Goal: Task Accomplishment & Management: Use online tool/utility

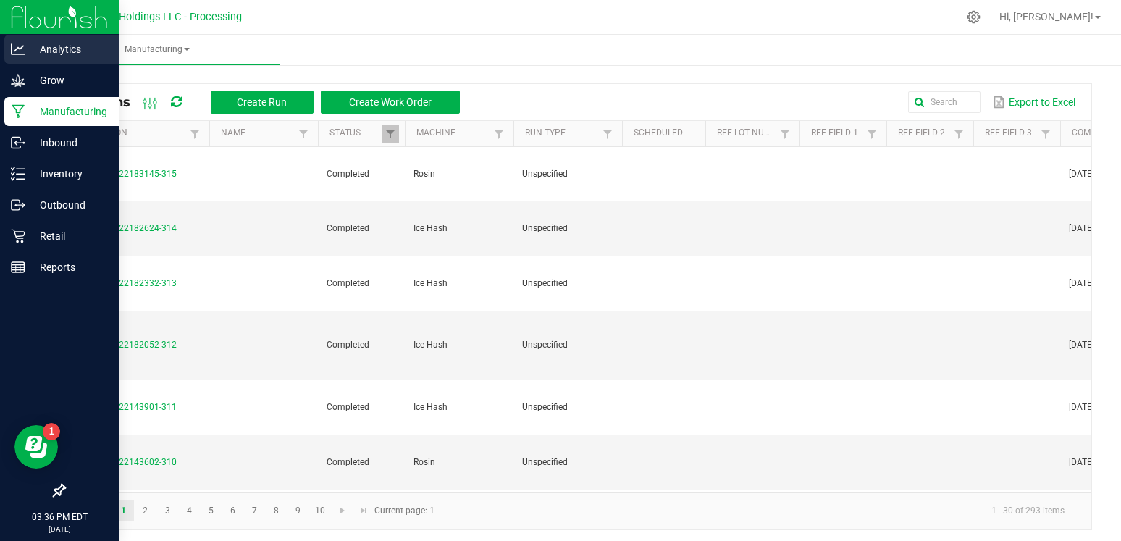
click at [28, 43] on p "Analytics" at bounding box center [68, 49] width 87 height 17
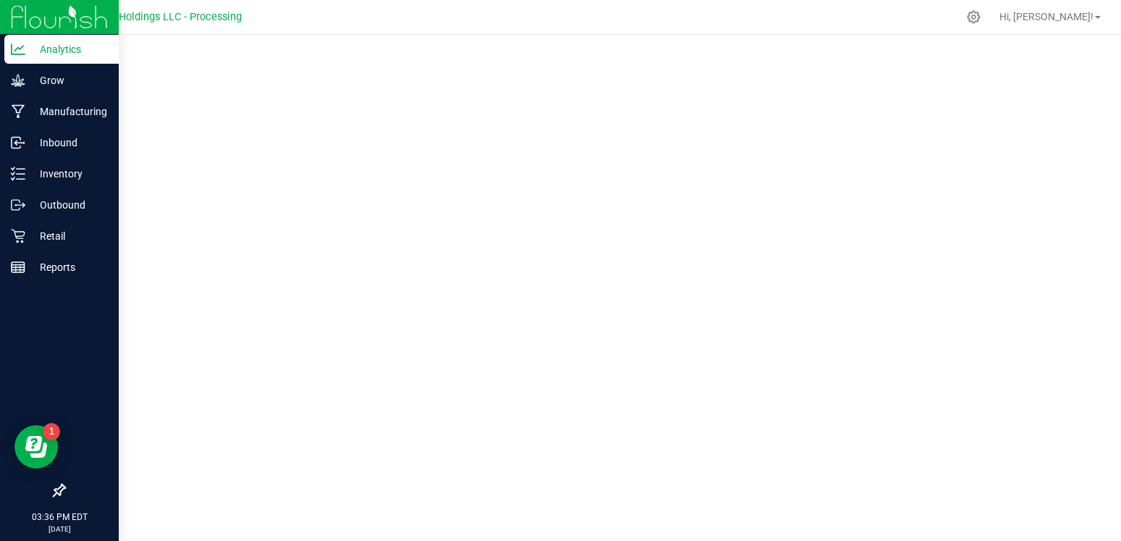
click at [25, 20] on img at bounding box center [59, 17] width 97 height 34
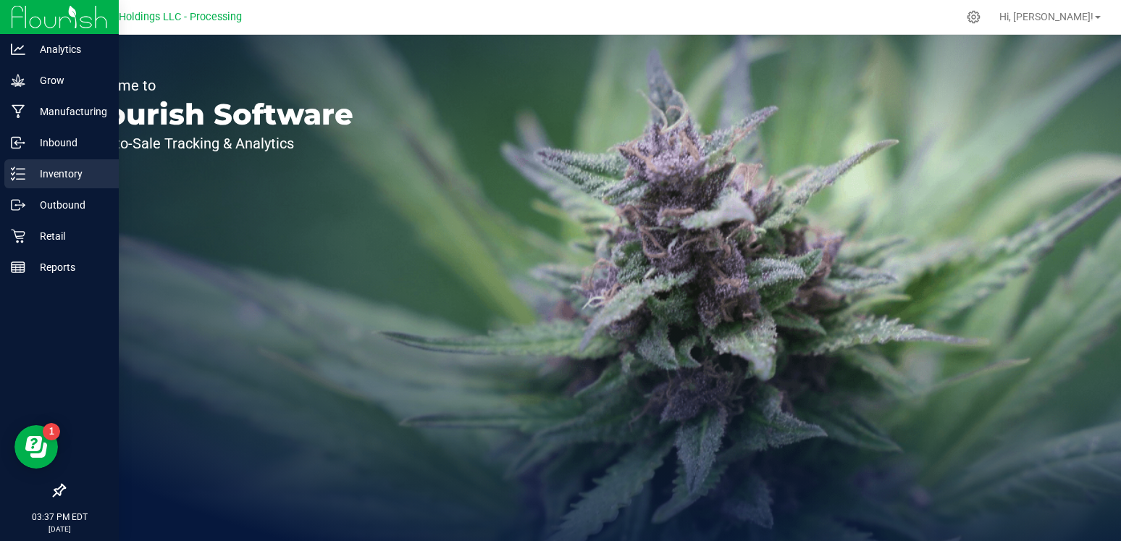
click at [50, 168] on p "Inventory" at bounding box center [68, 173] width 87 height 17
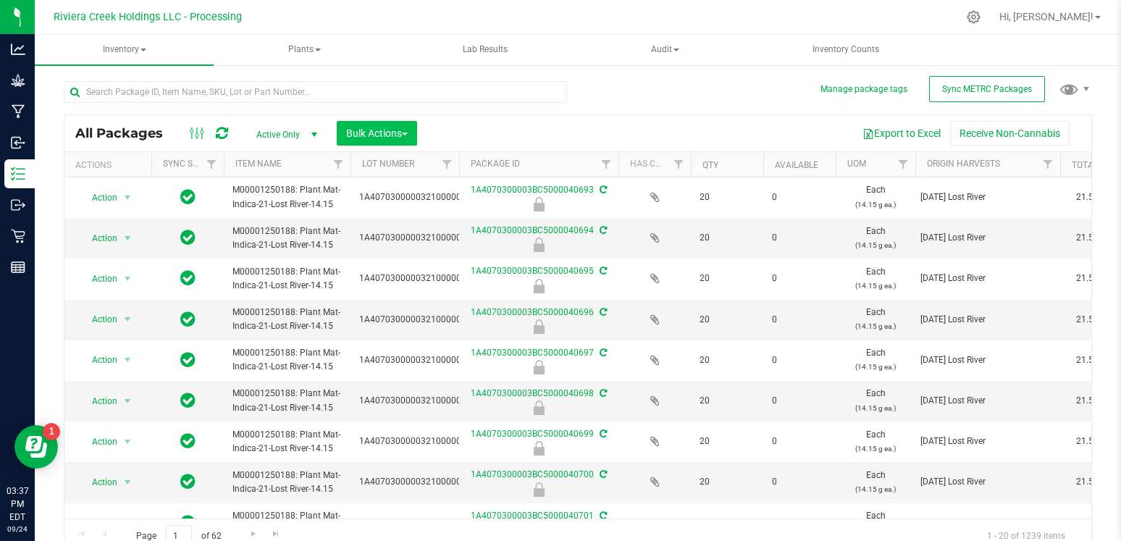
click at [400, 139] on button "Bulk Actions" at bounding box center [377, 133] width 80 height 25
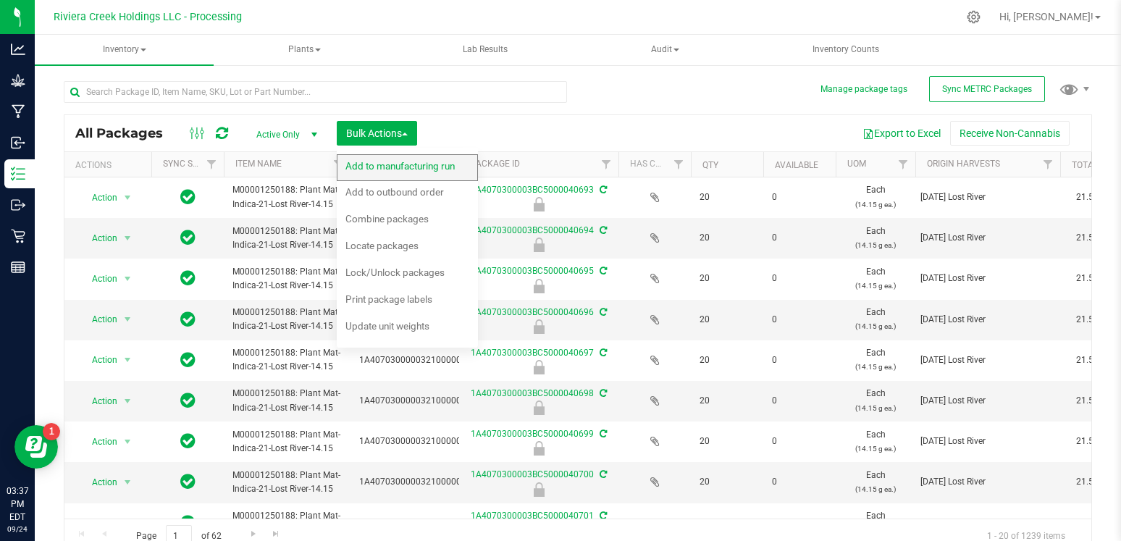
click at [418, 170] on span "Add to manufacturing run" at bounding box center [400, 166] width 109 height 12
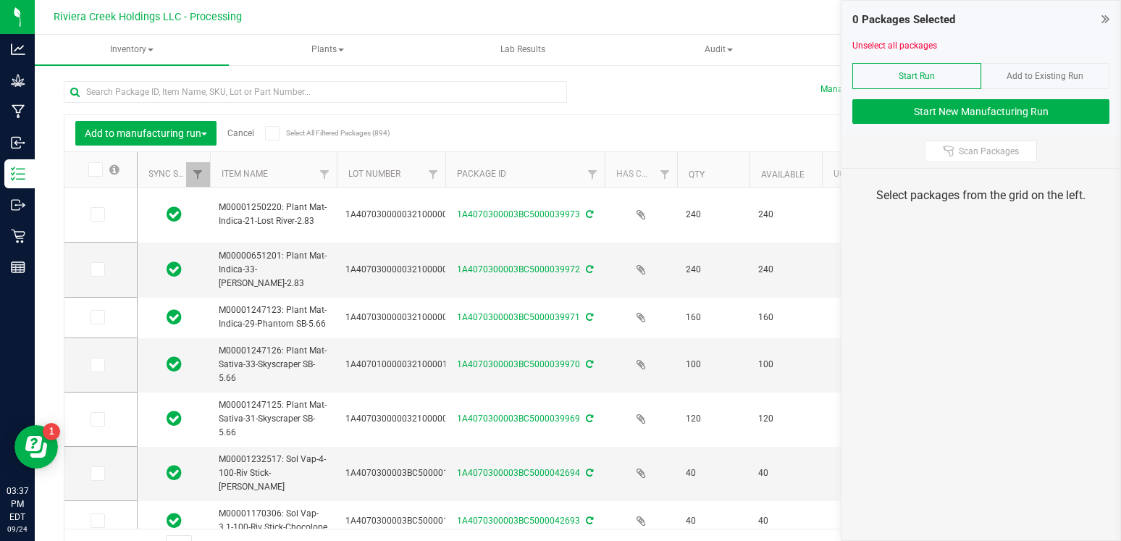
type input "[DATE]"
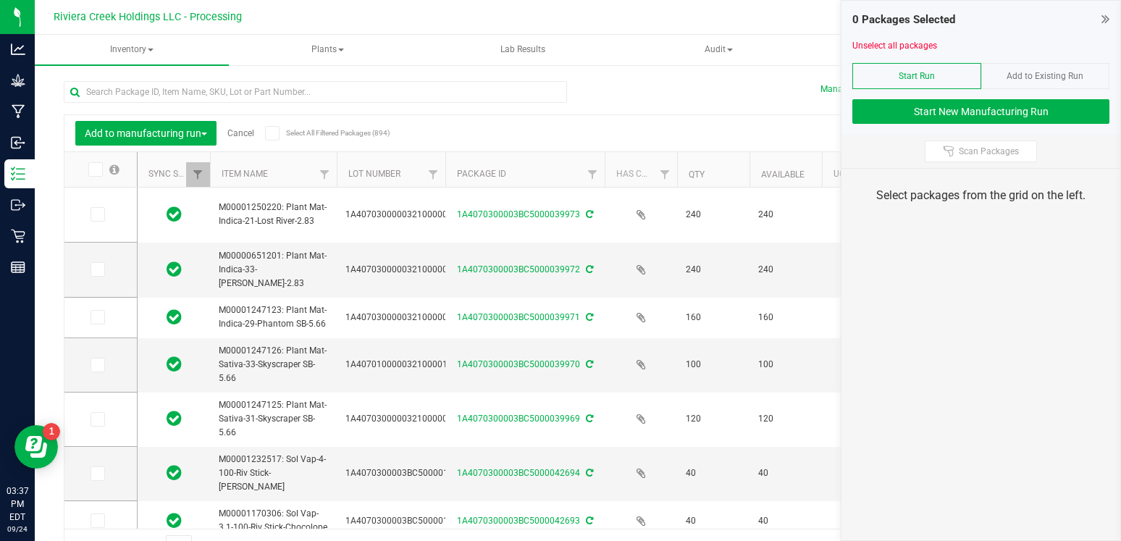
type input "[DATE]"
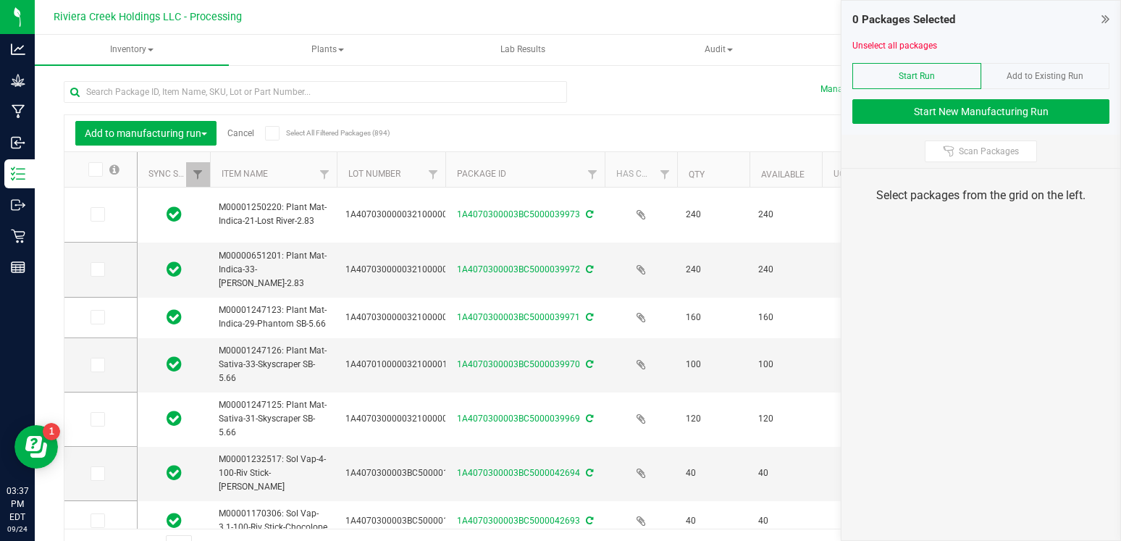
type input "[DATE]"
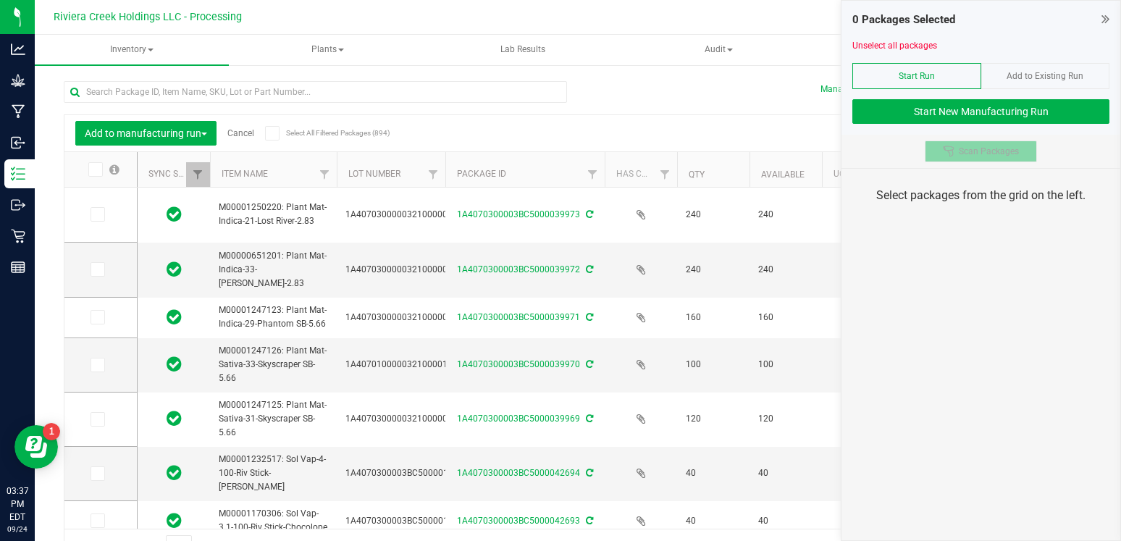
click at [961, 143] on button "Scan Packages" at bounding box center [981, 152] width 112 height 22
click at [1106, 14] on icon at bounding box center [1106, 19] width 8 height 14
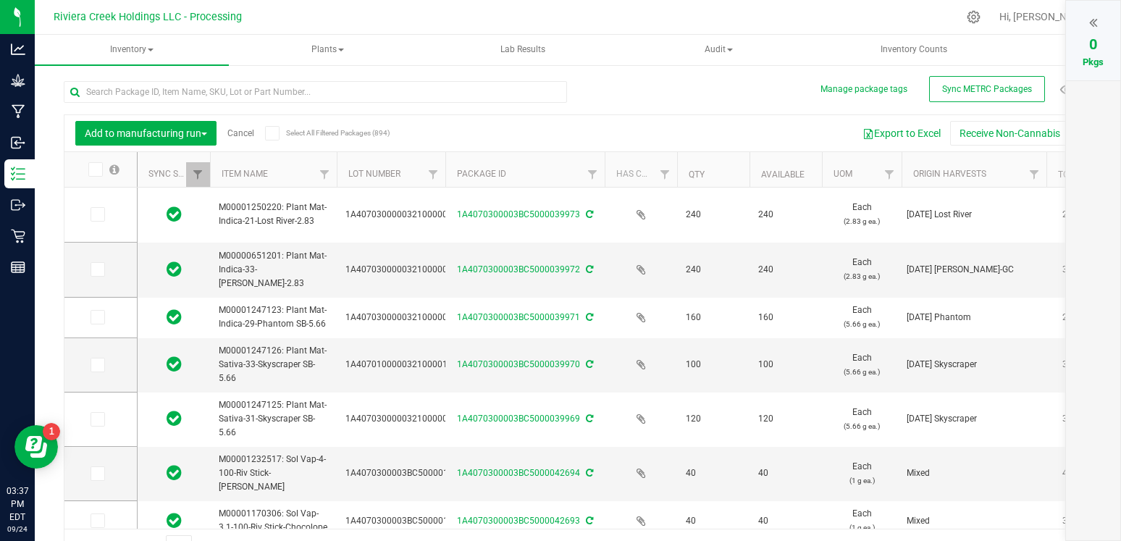
click at [1105, 17] on div at bounding box center [1093, 23] width 25 height 22
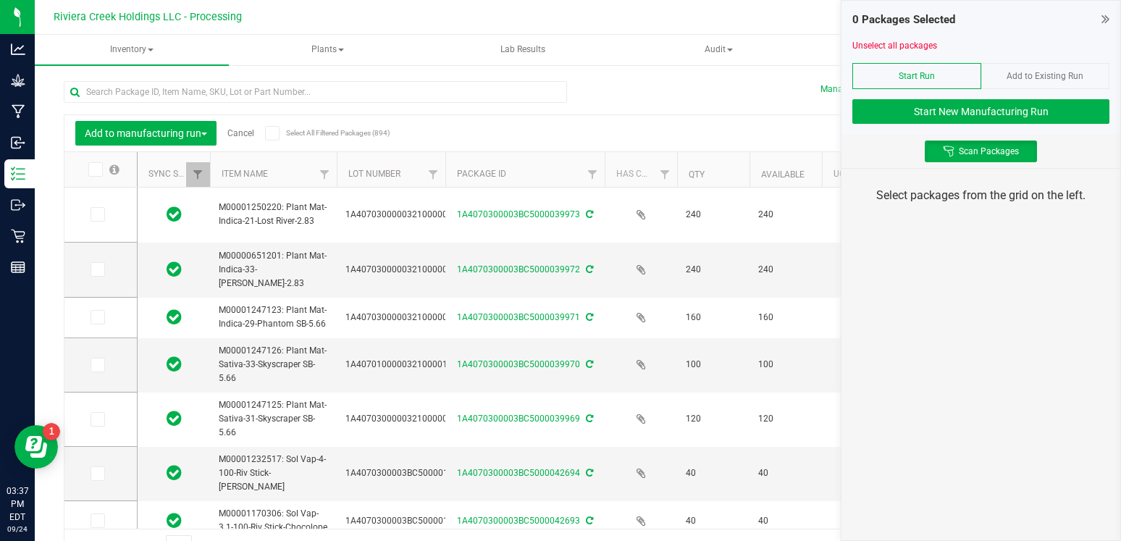
click at [644, 78] on div "Add to manufacturing run Cancel Select All Filtered Packages (894) Add to manuf…" at bounding box center [578, 315] width 1029 height 496
click at [318, 88] on input "text" at bounding box center [315, 92] width 503 height 22
type input "-"
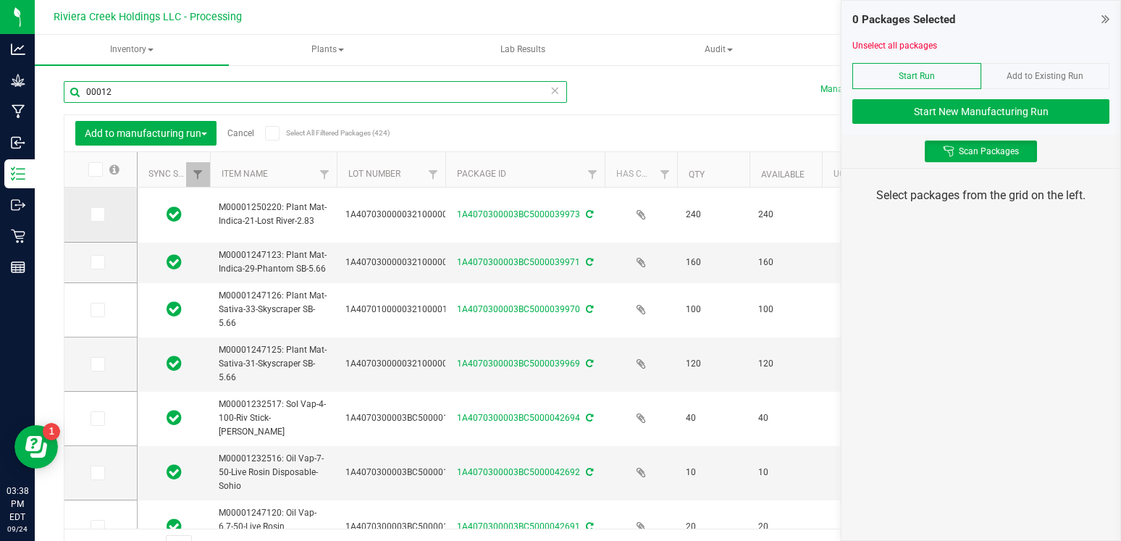
type input "00012"
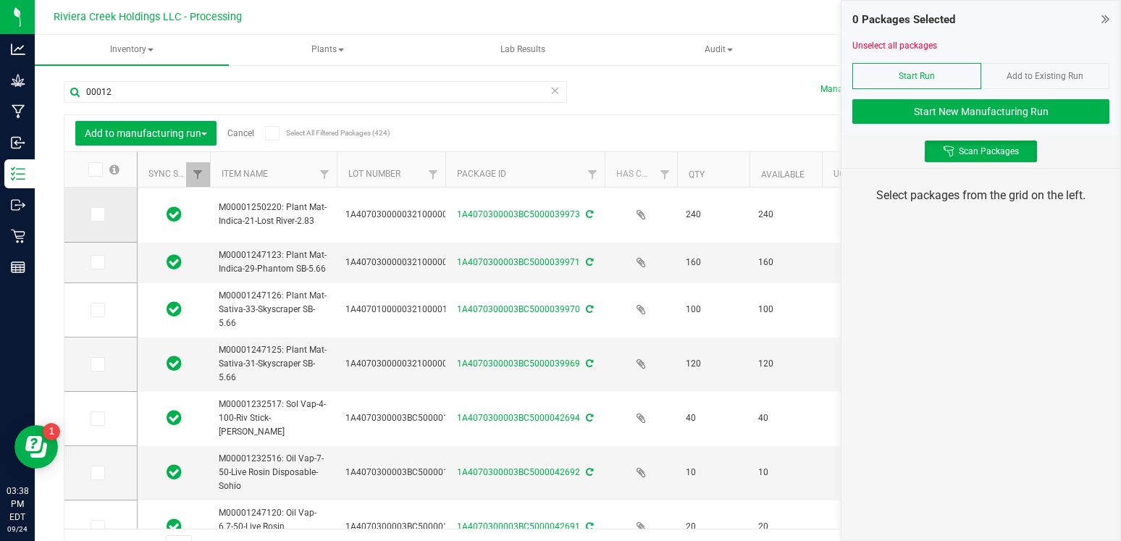
click at [92, 214] on icon at bounding box center [96, 214] width 9 height 0
click at [0, 0] on input "checkbox" at bounding box center [0, 0] width 0 height 0
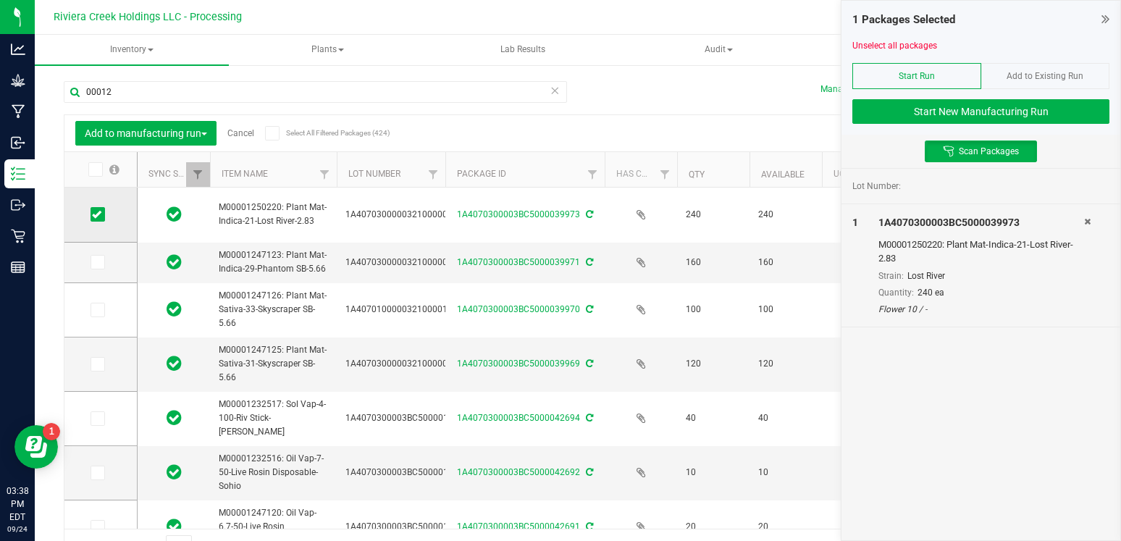
click at [92, 214] on icon at bounding box center [96, 214] width 9 height 0
click at [0, 0] on input "checkbox" at bounding box center [0, 0] width 0 height 0
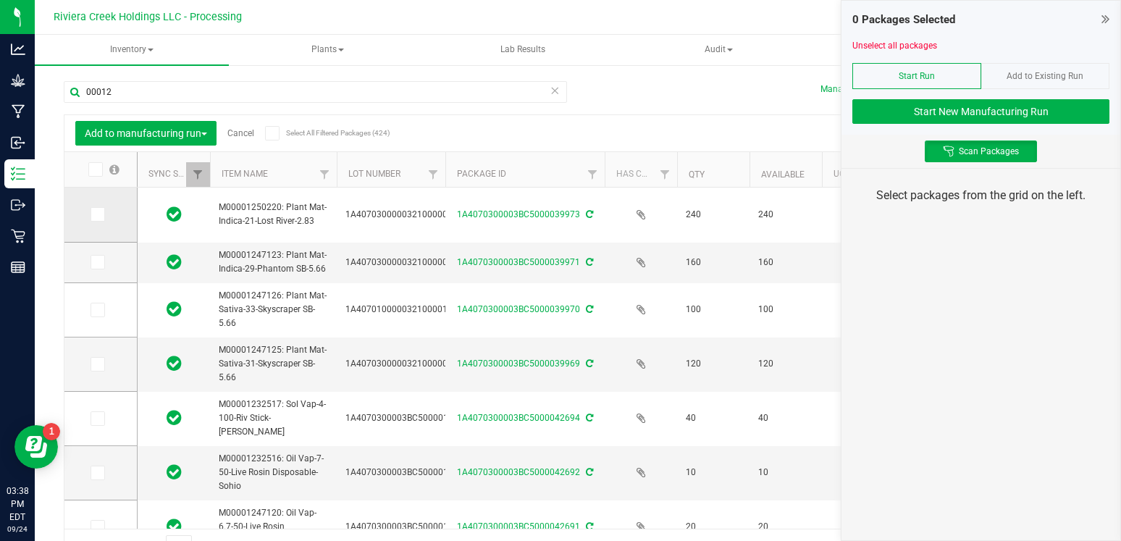
click at [101, 217] on label at bounding box center [101, 214] width 21 height 14
click at [0, 0] on input "checkbox" at bounding box center [0, 0] width 0 height 0
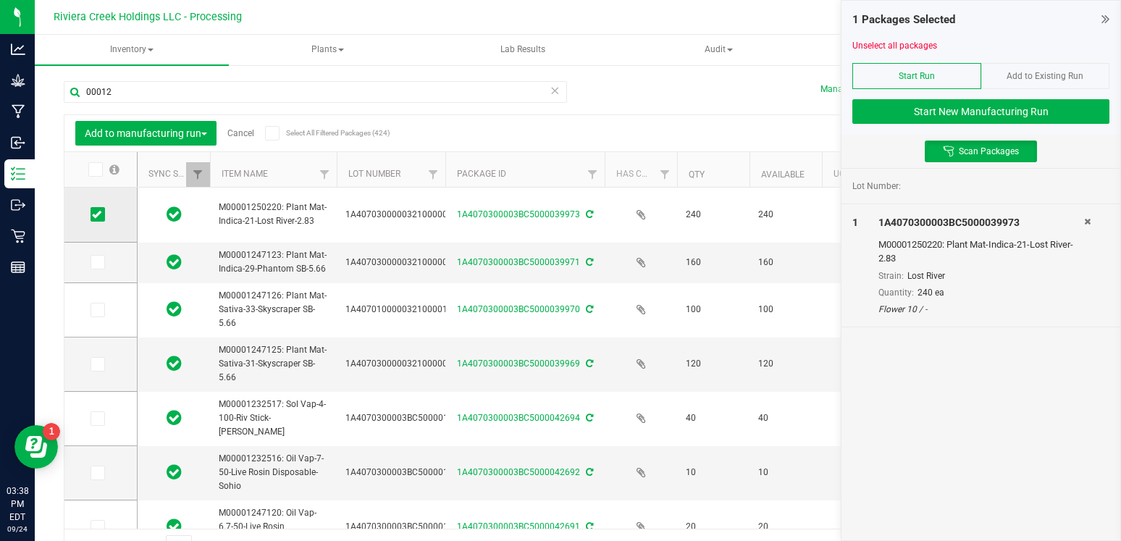
click at [94, 217] on label at bounding box center [101, 214] width 21 height 14
click at [0, 0] on input "checkbox" at bounding box center [0, 0] width 0 height 0
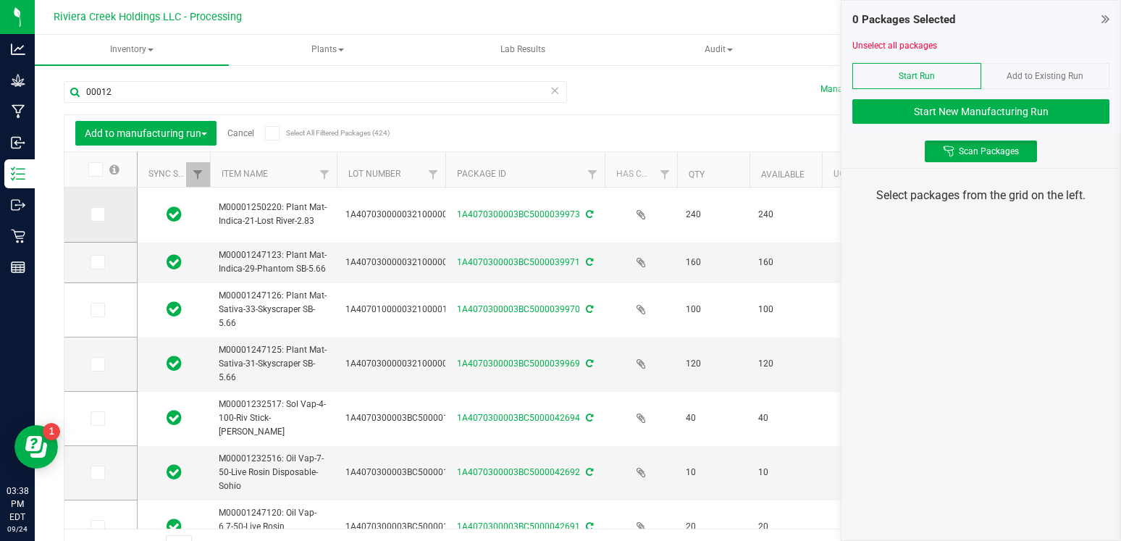
click at [94, 217] on label at bounding box center [101, 214] width 21 height 14
click at [0, 0] on input "checkbox" at bounding box center [0, 0] width 0 height 0
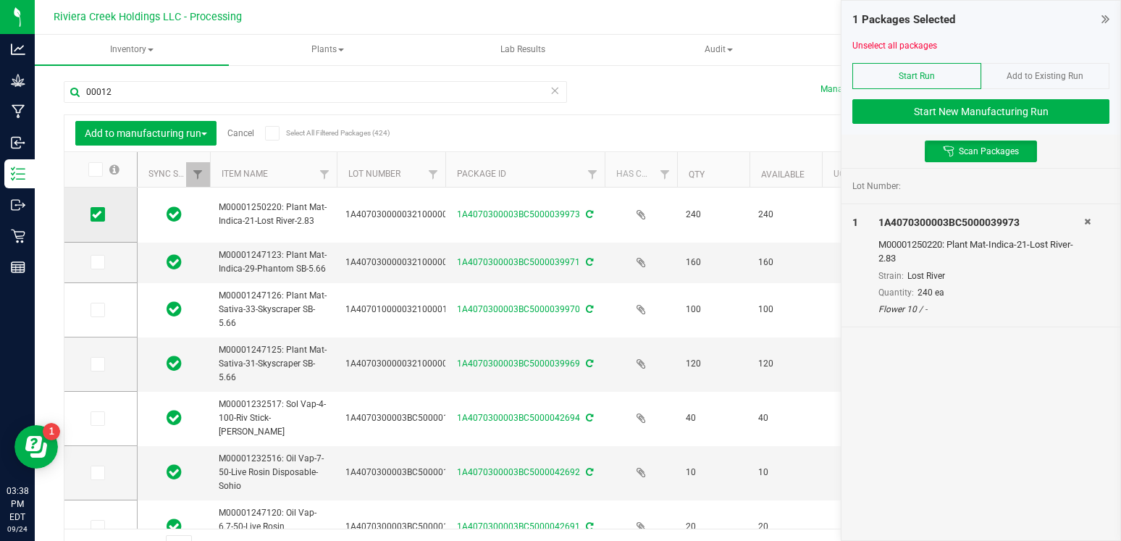
click at [94, 217] on label at bounding box center [101, 214] width 21 height 14
click at [0, 0] on input "checkbox" at bounding box center [0, 0] width 0 height 0
